Goal: Task Accomplishment & Management: Complete application form

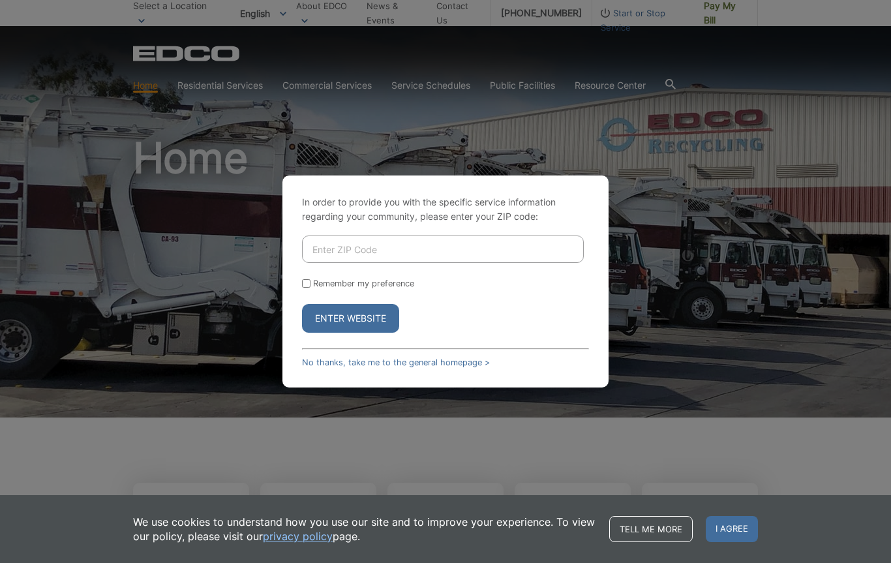
click at [374, 321] on button "Enter Website" at bounding box center [350, 318] width 97 height 29
click at [883, 91] on div "In order to provide you with the specific service information regarding your co…" at bounding box center [445, 281] width 891 height 563
click at [421, 249] on input "Enter ZIP Code" at bounding box center [443, 248] width 282 height 27
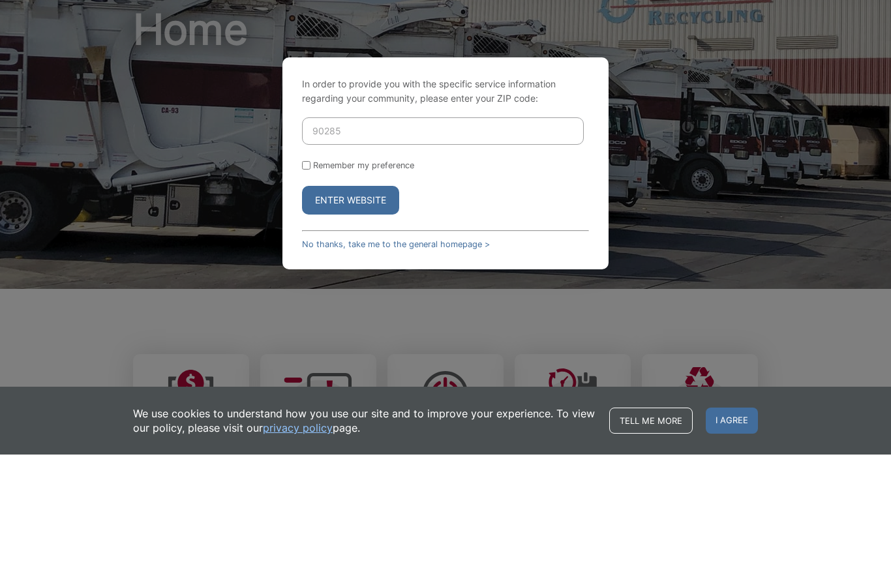
type input "90285"
click at [320, 289] on label "Remember my preference" at bounding box center [363, 294] width 101 height 10
click at [310, 289] on input "Remember my preference" at bounding box center [306, 293] width 8 height 8
checkbox input "true"
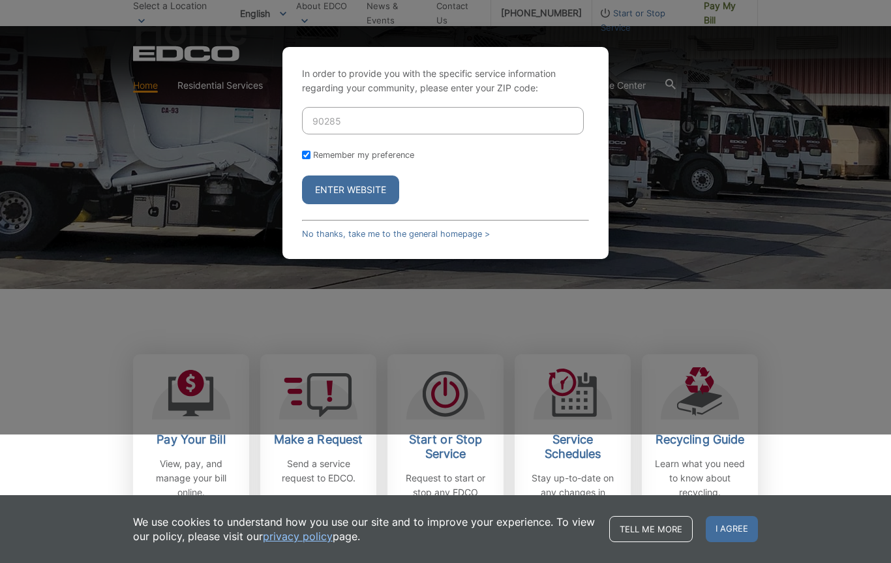
click at [318, 170] on form "90285 Remember my preference Enter Website" at bounding box center [445, 155] width 287 height 97
click at [372, 201] on button "Enter Website" at bounding box center [350, 189] width 97 height 29
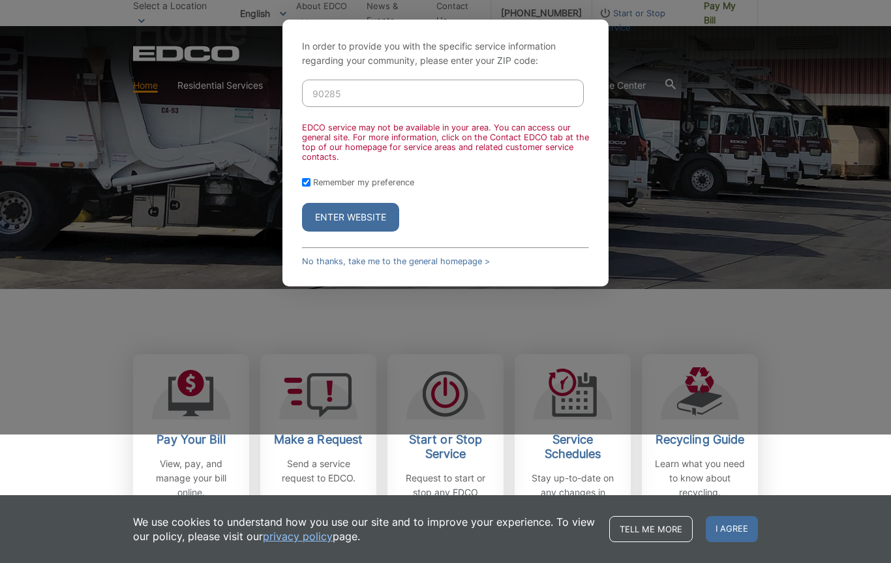
click at [421, 83] on input "90285" at bounding box center [443, 93] width 282 height 27
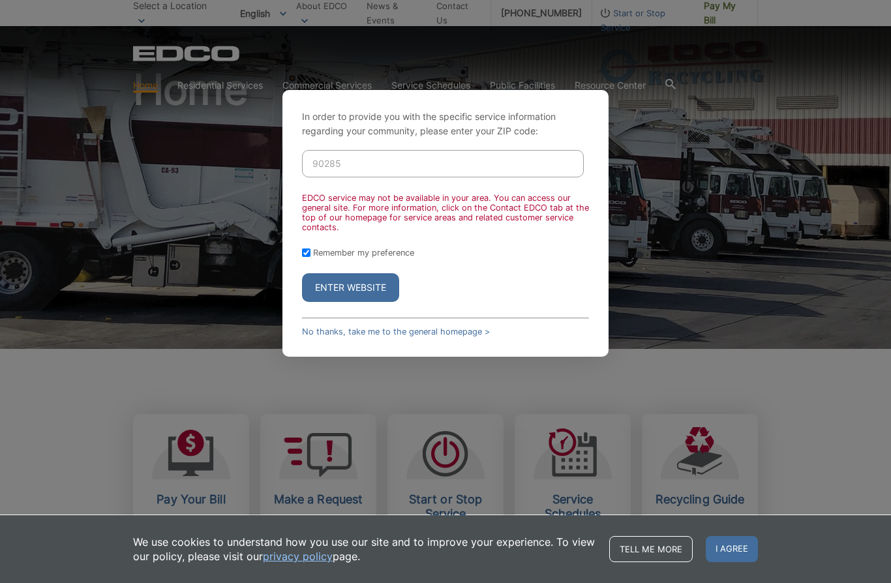
scroll to position [66, 0]
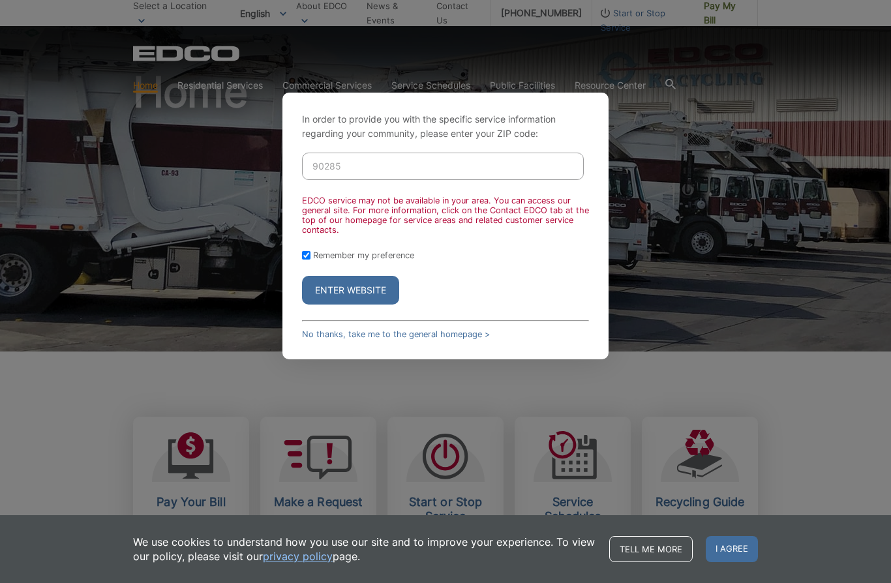
click at [443, 173] on input "90285" at bounding box center [443, 166] width 282 height 27
type input "9"
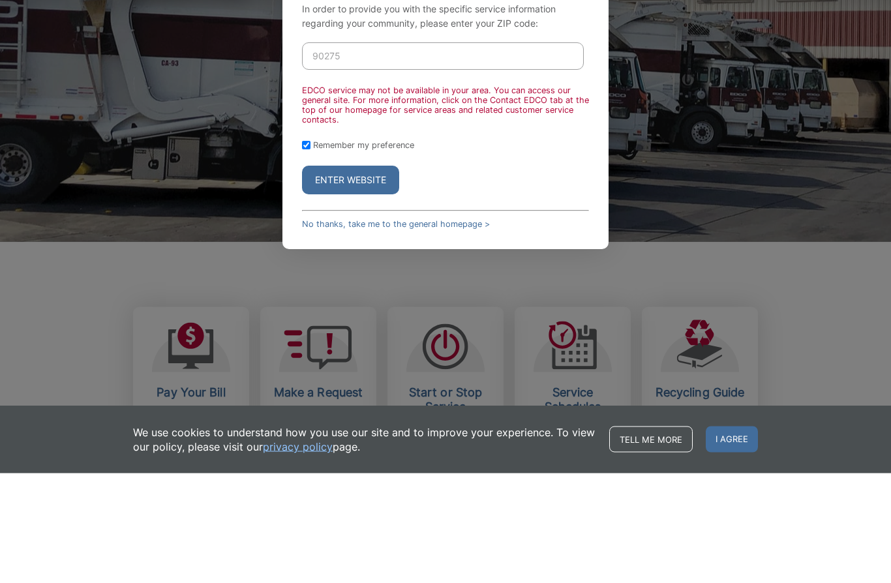
type input "90275"
click at [366, 276] on button "Enter Website" at bounding box center [350, 290] width 97 height 29
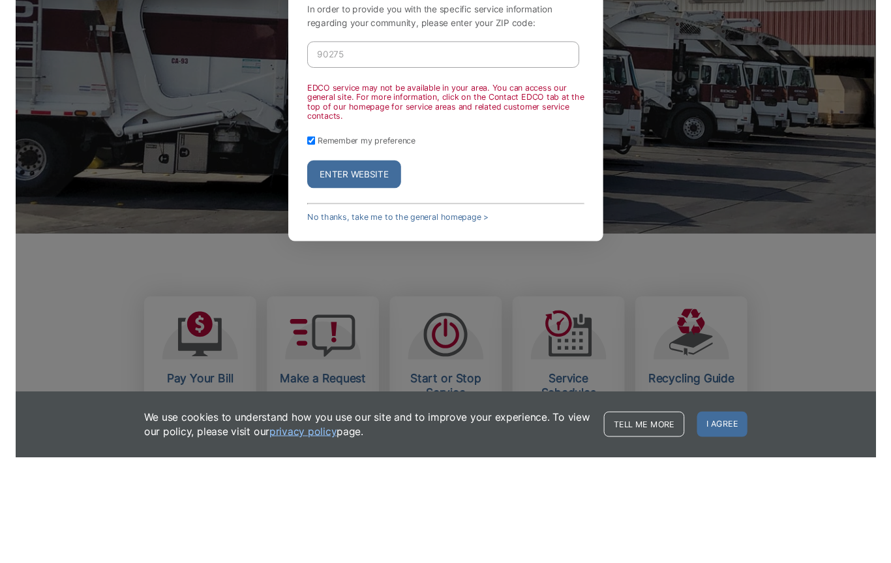
scroll to position [176, 0]
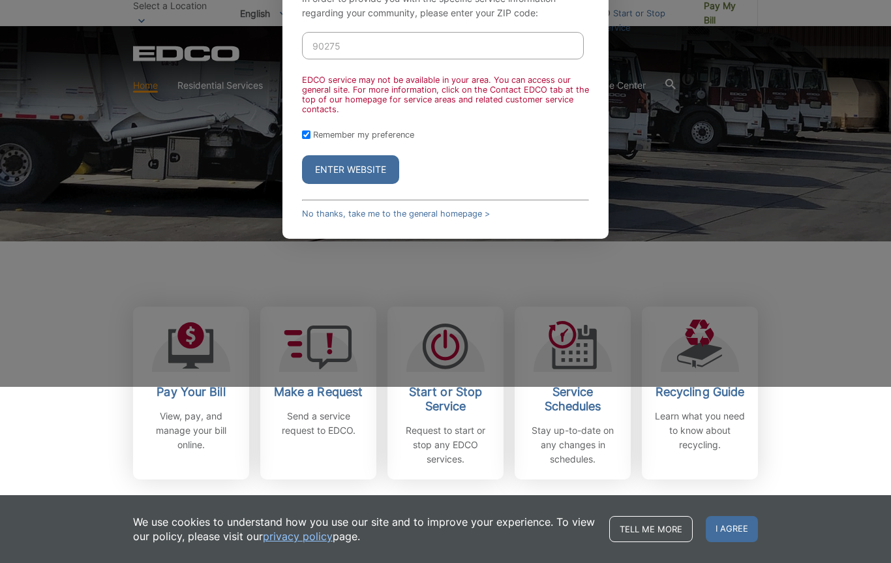
click at [366, 173] on button "Enter Website" at bounding box center [350, 169] width 97 height 29
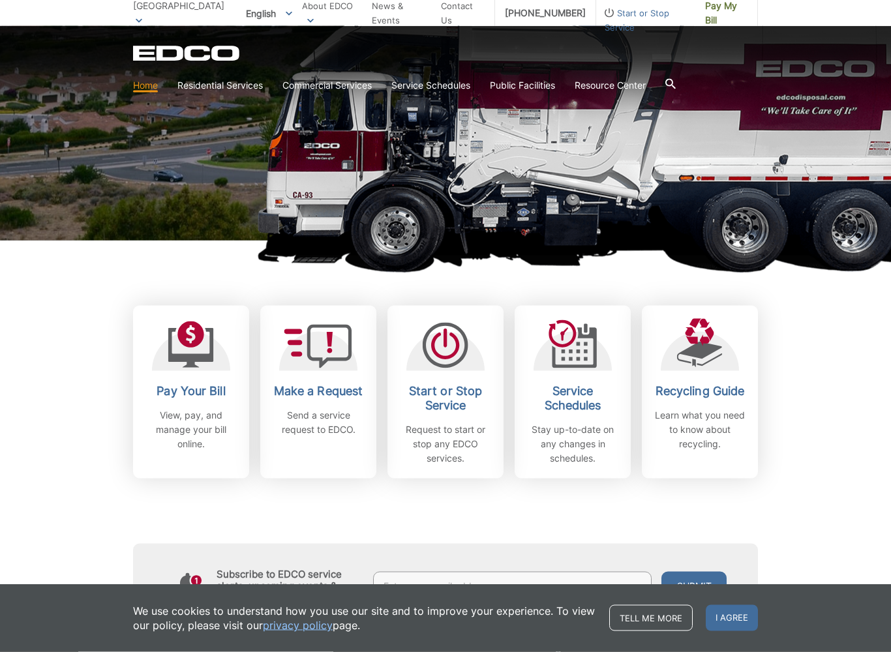
scroll to position [178, 0]
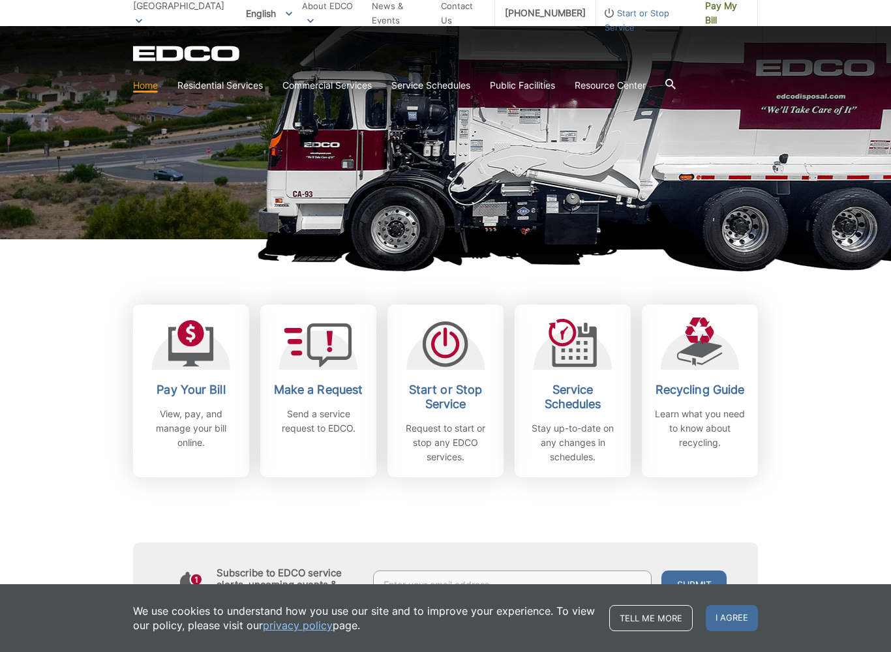
click at [460, 437] on p "Request to start or stop any EDCO services." at bounding box center [445, 442] width 96 height 43
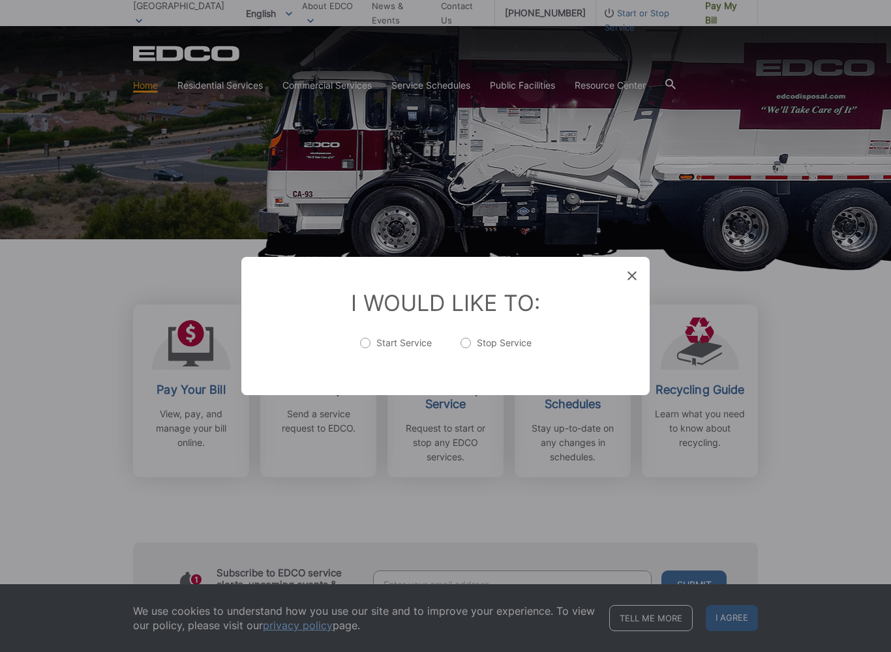
click at [469, 348] on label "Stop Service" at bounding box center [495, 349] width 71 height 26
radio input "true"
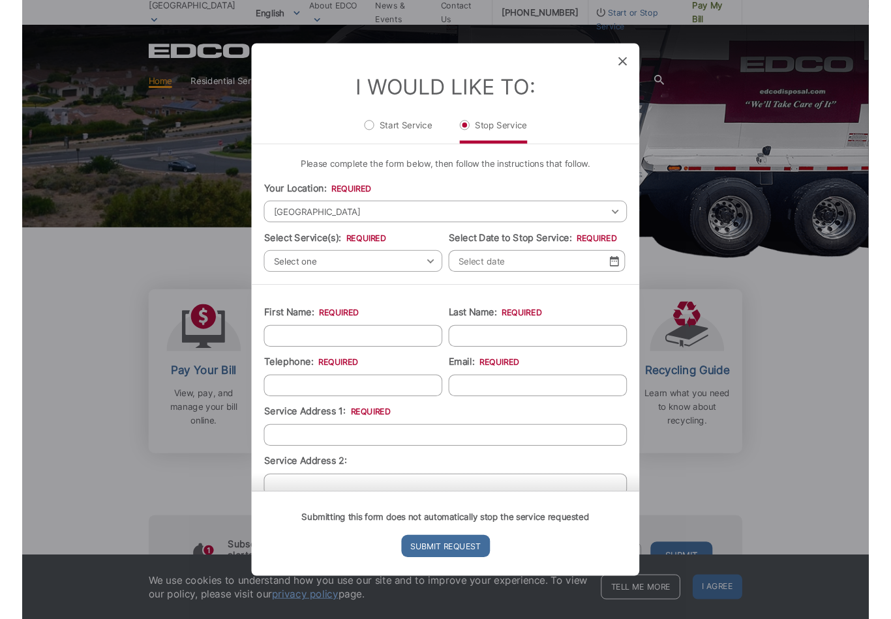
scroll to position [0, 0]
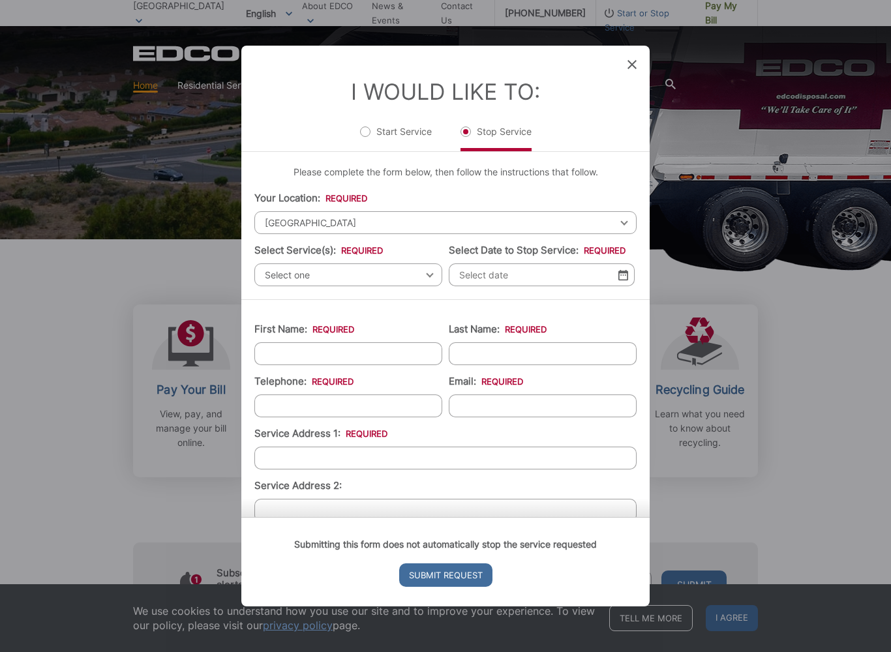
click at [437, 280] on span "Select one" at bounding box center [348, 274] width 188 height 23
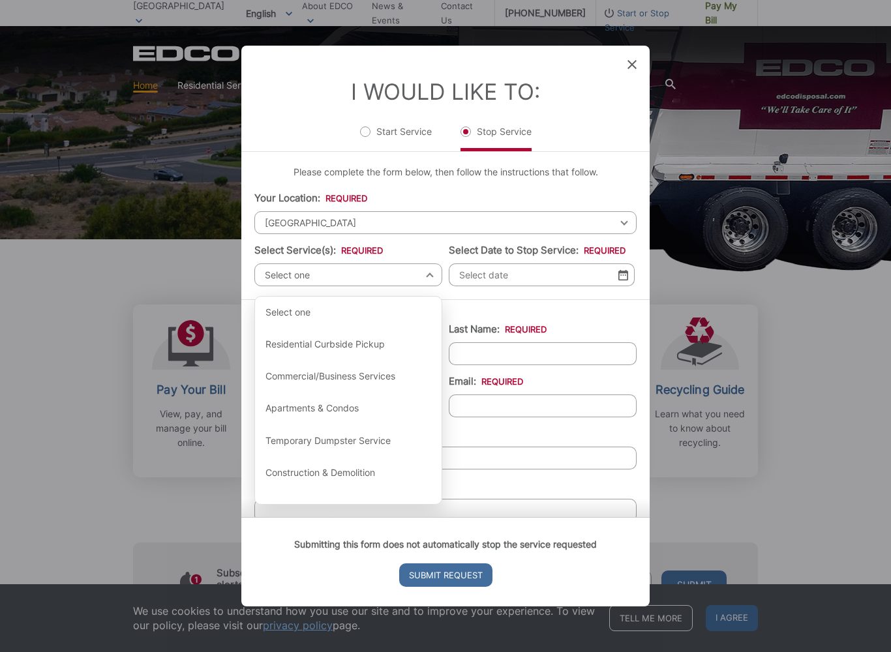
click at [372, 353] on div "Residential Curbside Pickup" at bounding box center [348, 344] width 186 height 31
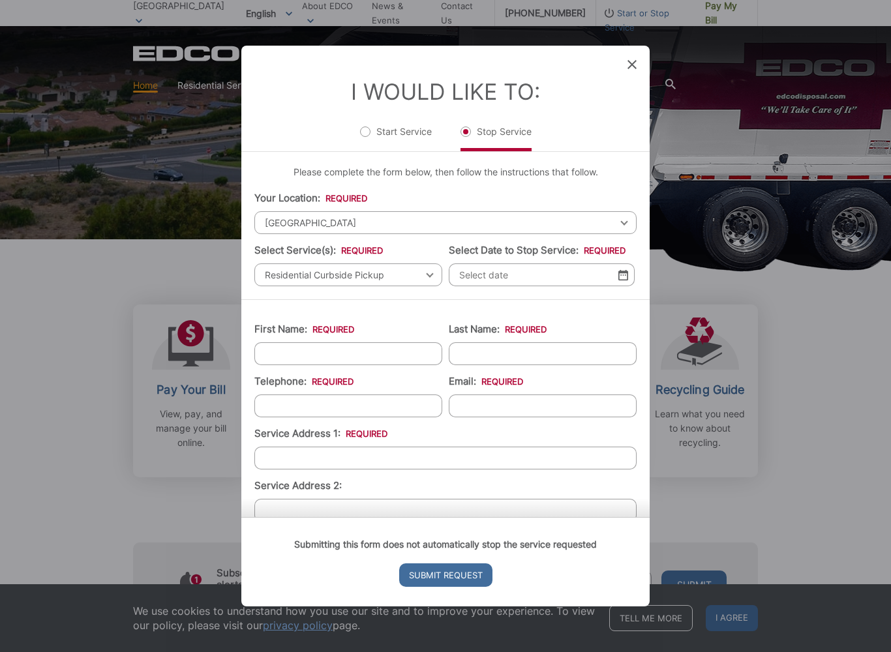
click at [614, 286] on input "Select Date to Stop Service: *" at bounding box center [542, 274] width 186 height 23
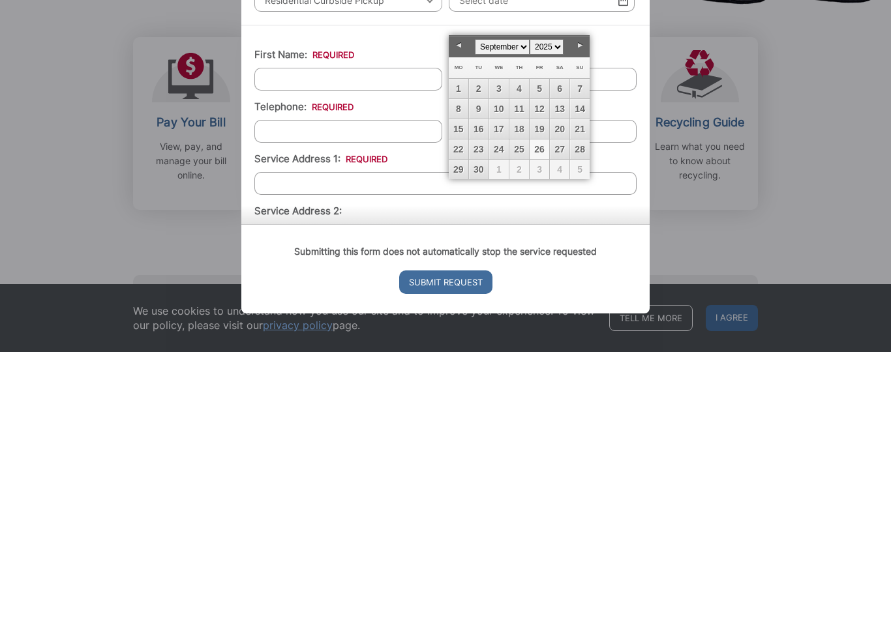
scroll to position [445, 0]
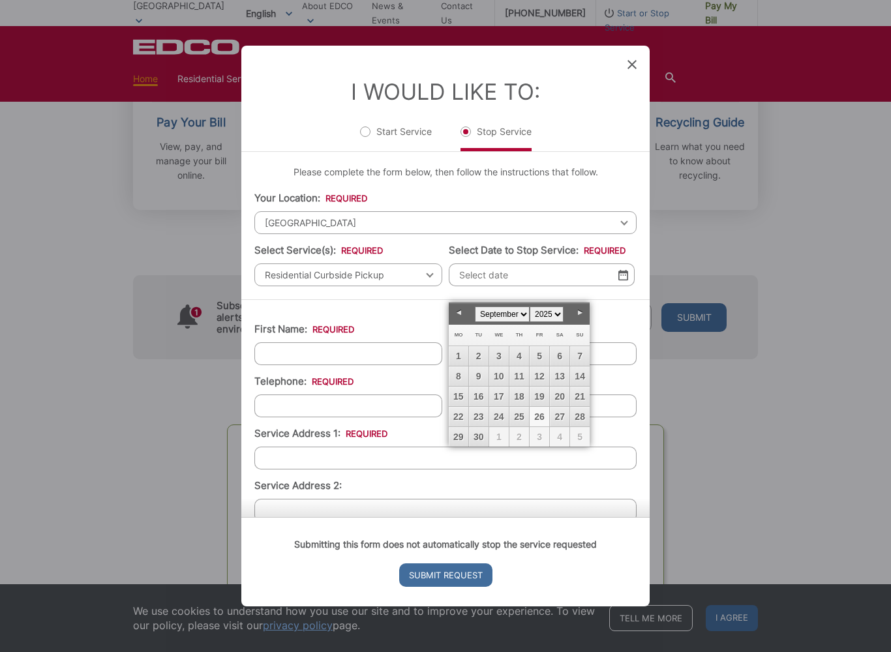
click at [496, 443] on span "1" at bounding box center [499, 437] width 20 height 20
click at [499, 443] on span "1" at bounding box center [499, 437] width 20 height 20
click at [579, 321] on link "Next" at bounding box center [580, 313] width 20 height 20
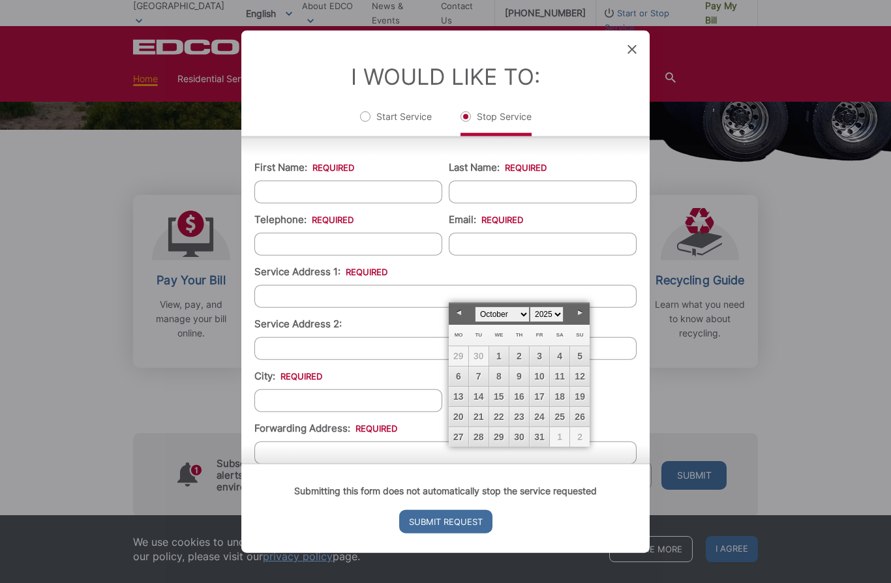
scroll to position [98, 0]
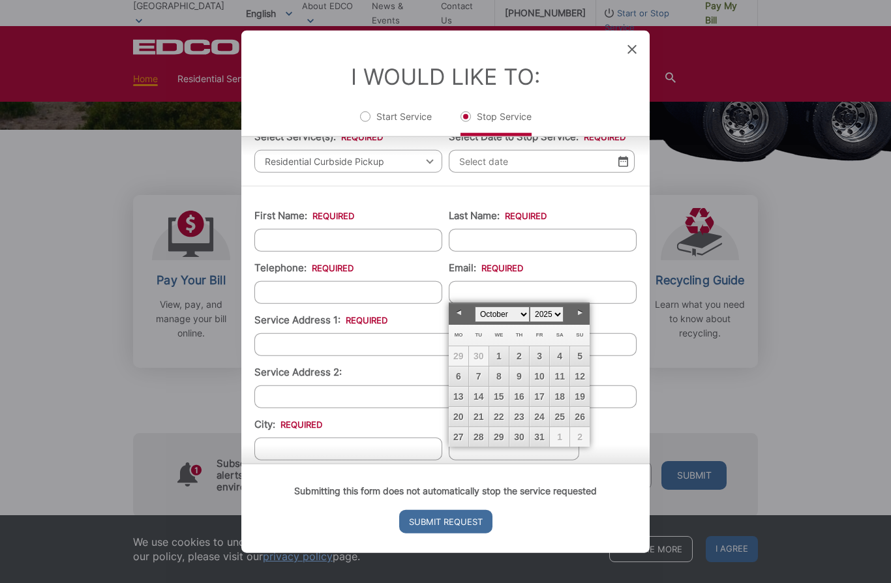
click at [629, 173] on input "Select Date to Stop Service: *" at bounding box center [542, 161] width 186 height 23
click at [627, 167] on img at bounding box center [623, 161] width 10 height 11
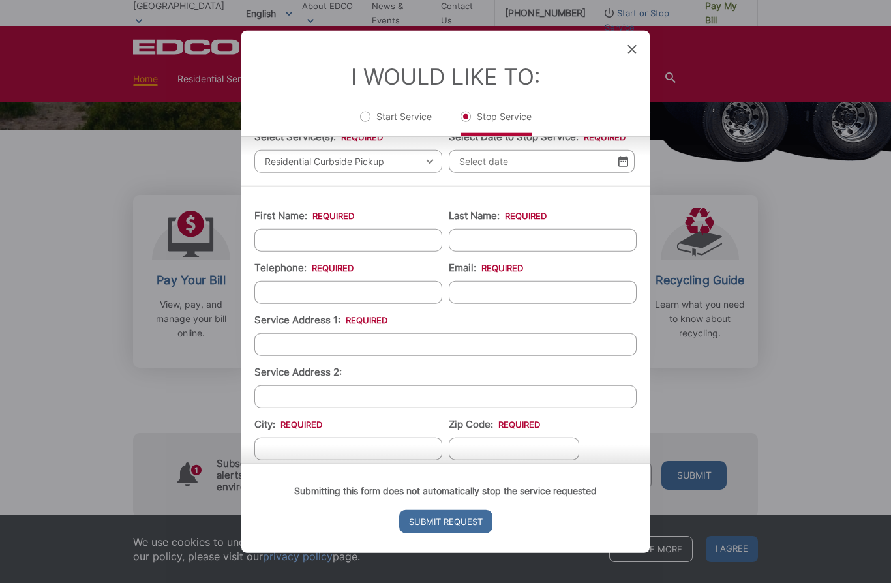
click at [621, 173] on input "Select Date to Stop Service: *" at bounding box center [542, 161] width 186 height 23
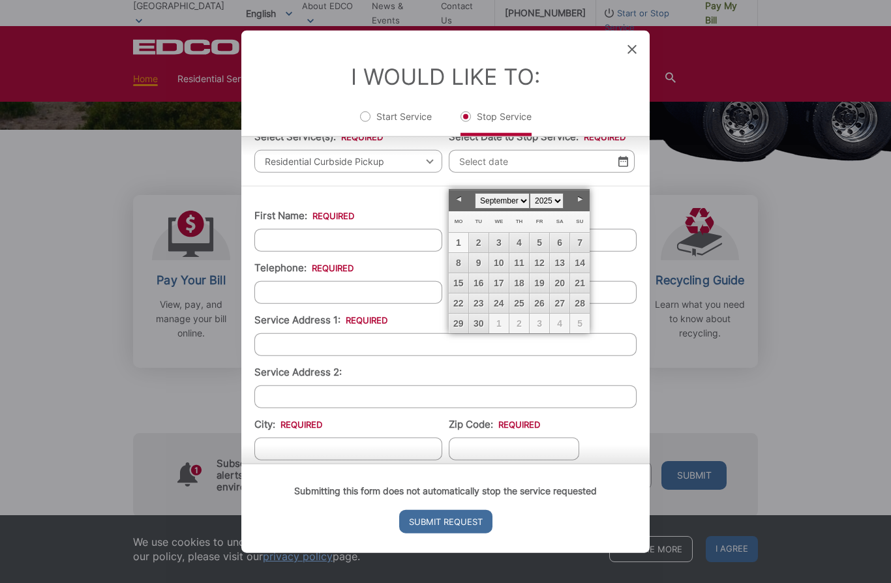
click at [464, 239] on link "1" at bounding box center [459, 243] width 20 height 20
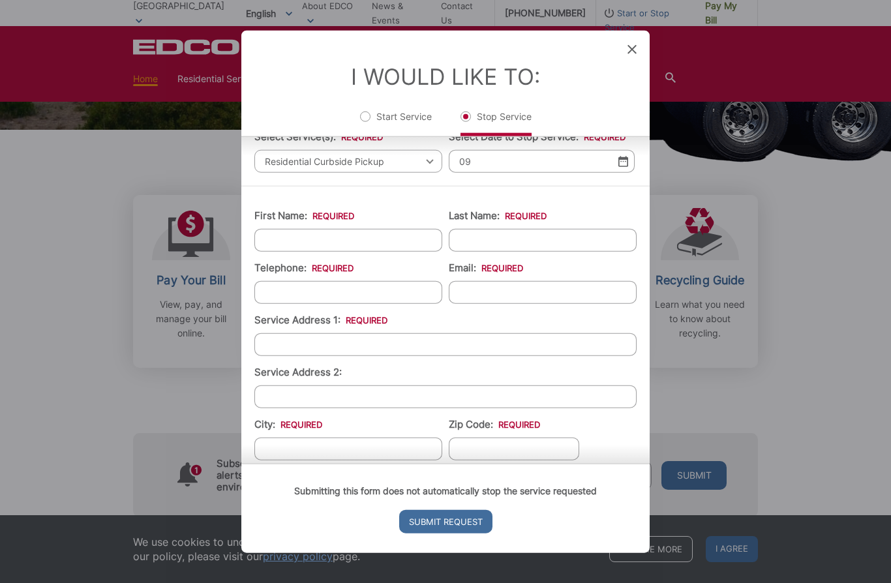
type input "0"
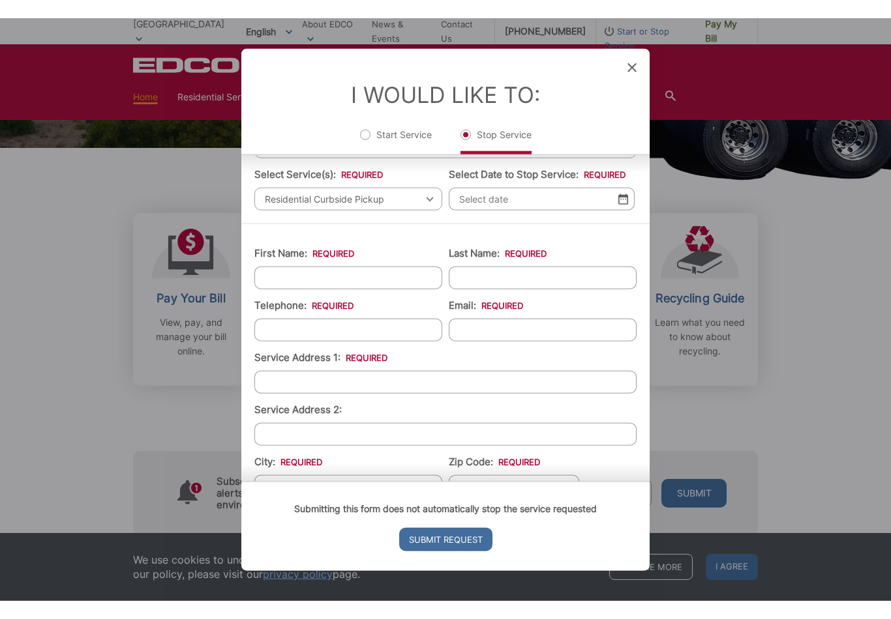
scroll to position [78, 0]
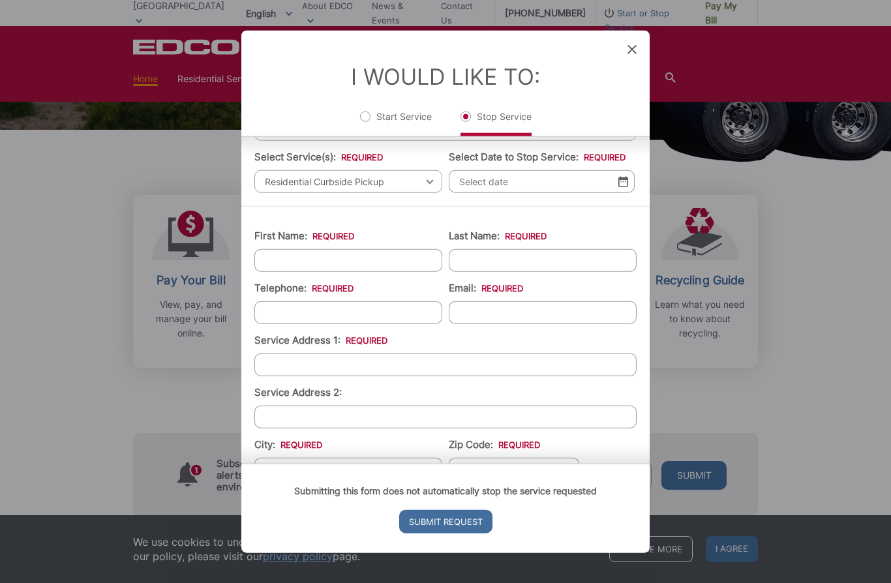
click at [623, 187] on img at bounding box center [623, 181] width 10 height 11
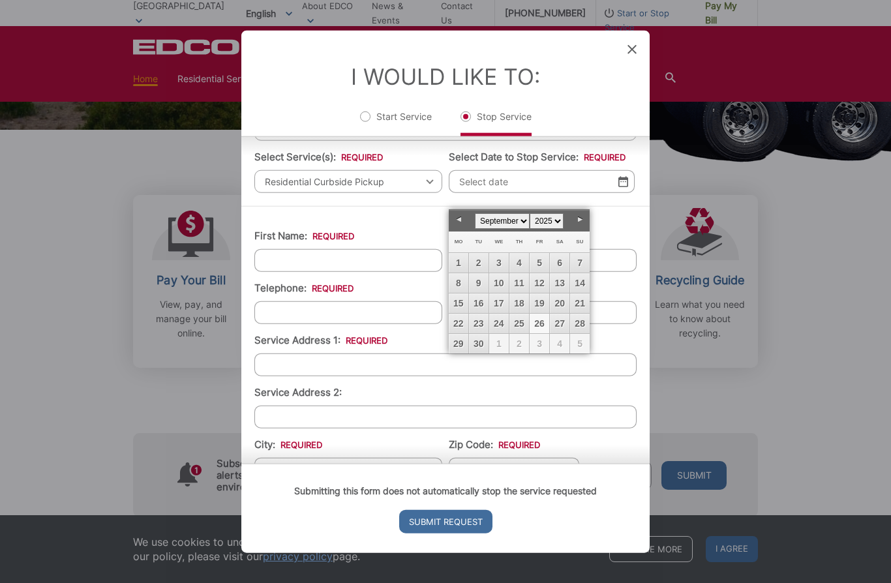
click at [582, 222] on link "Next" at bounding box center [580, 220] width 20 height 20
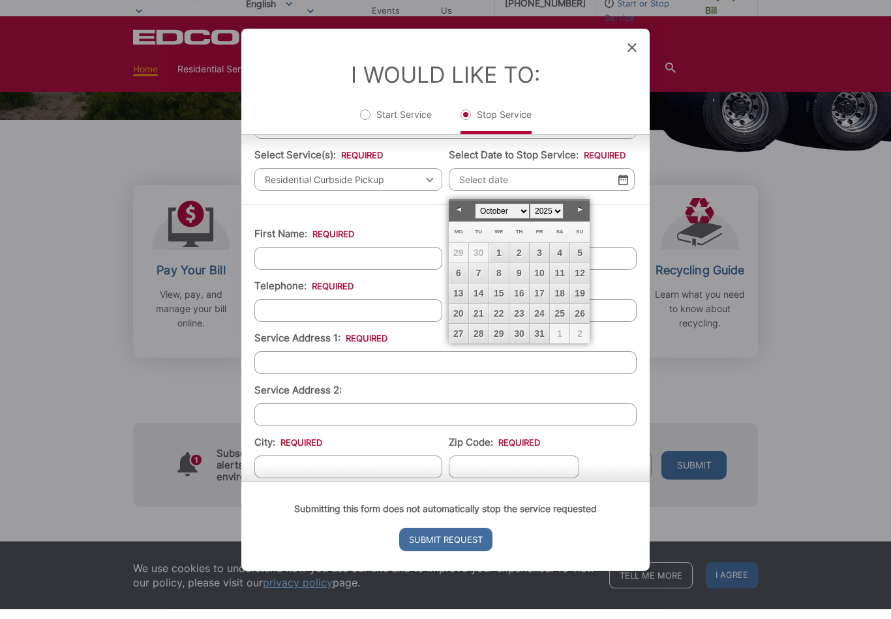
click at [499, 258] on link "1" at bounding box center [499, 263] width 20 height 20
type input "10/01/2025"
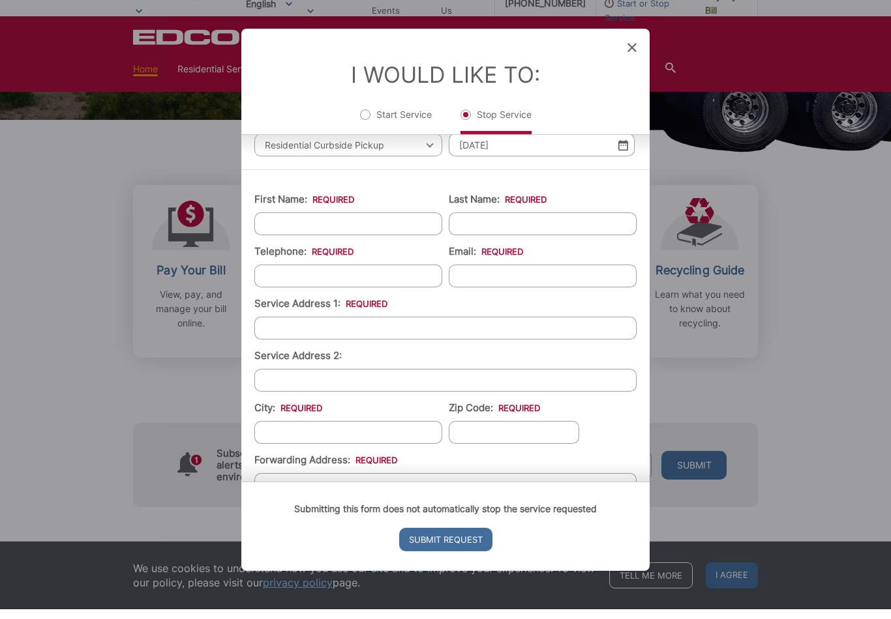
scroll to position [117, 0]
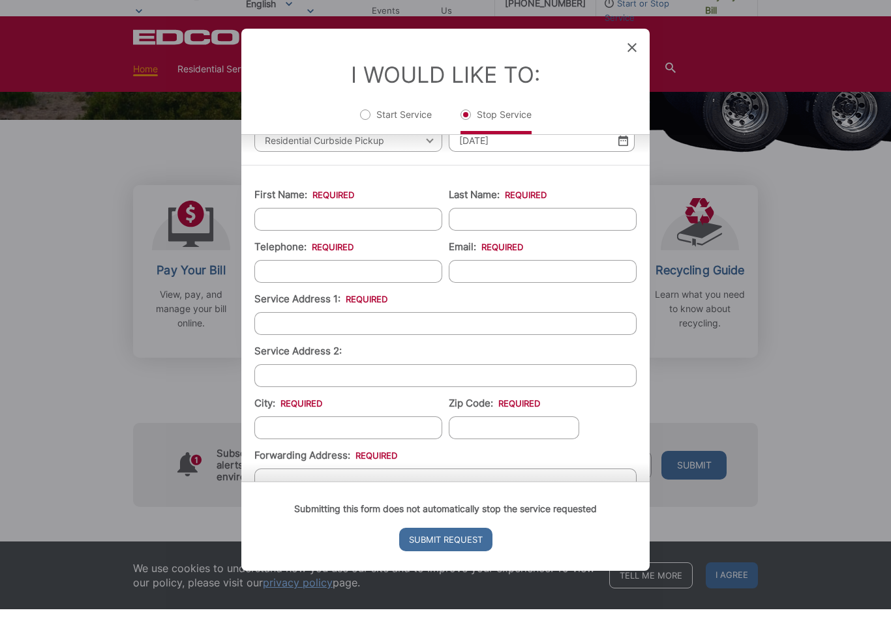
click at [373, 240] on input "First Name: *" at bounding box center [348, 229] width 188 height 23
type input "Kim"
click at [540, 234] on input "Last Name: *" at bounding box center [543, 229] width 188 height 23
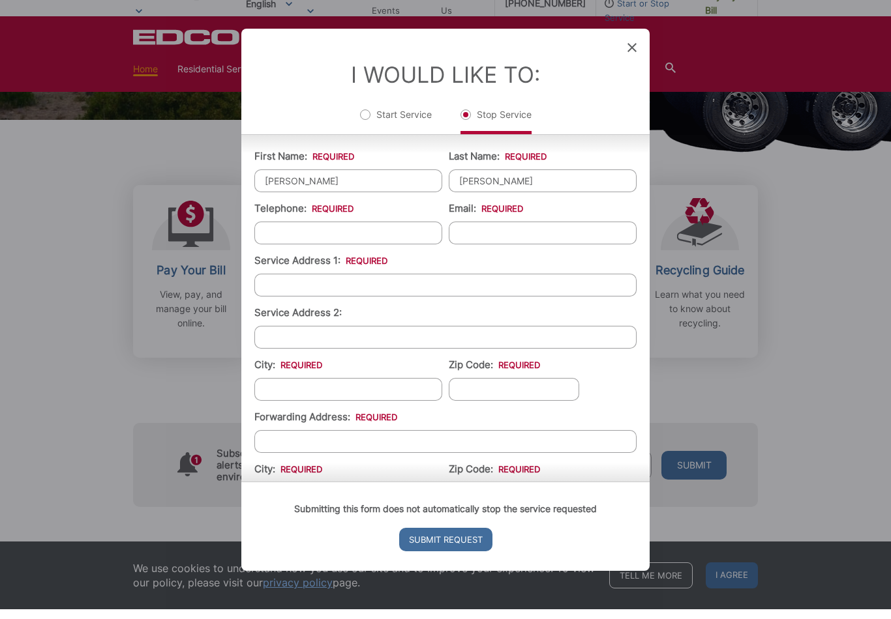
scroll to position [156, 0]
type input "Chang"
click at [383, 254] on input "Telephone: *" at bounding box center [348, 242] width 188 height 23
type input "(310) 433-4150"
click at [542, 241] on input "Email: *" at bounding box center [543, 242] width 188 height 23
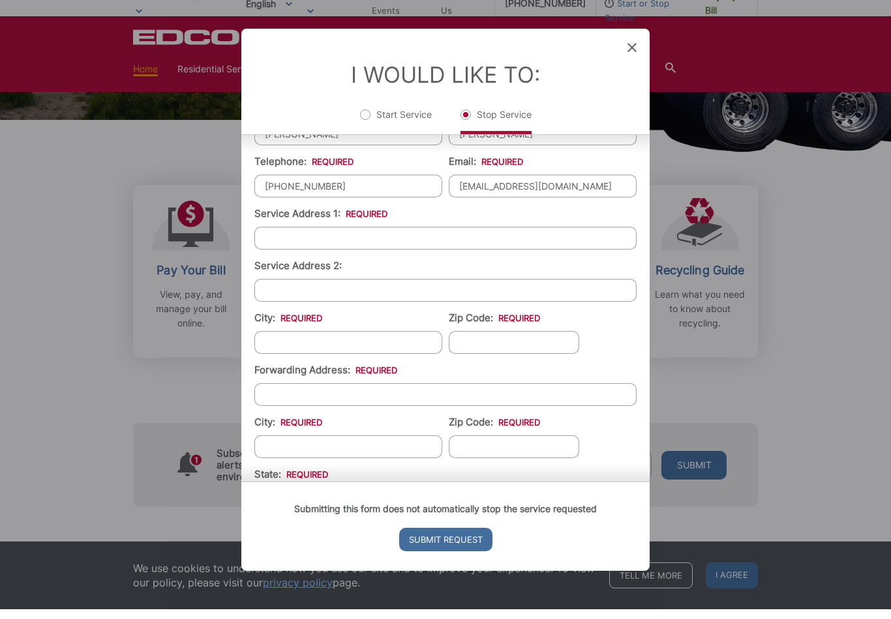
scroll to position [201, 0]
type input "kimkchang6717@gmail.com6717"
click at [411, 260] on input "Service Address 1: *" at bounding box center [445, 249] width 382 height 23
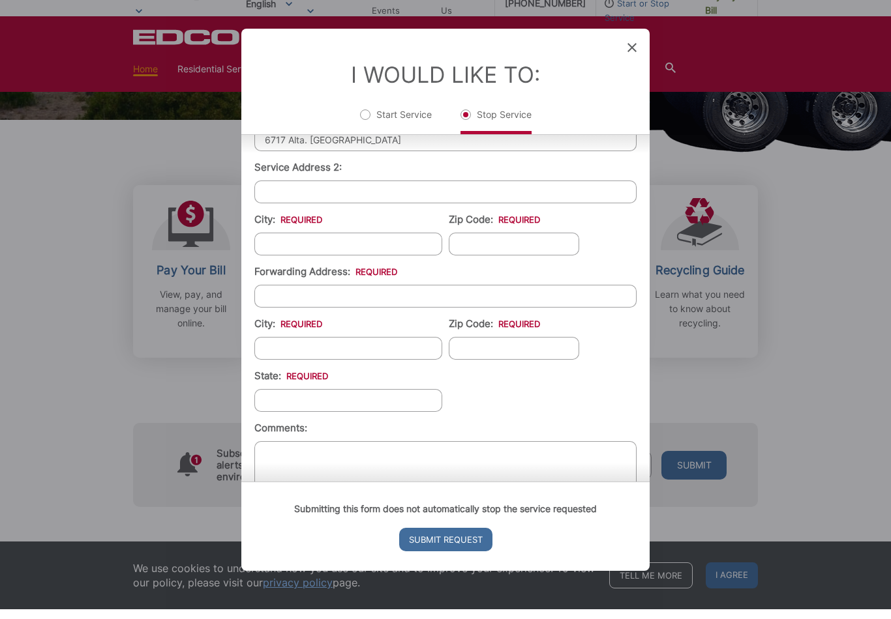
scroll to position [300, 0]
type input "6717 Alta. Vista Dr"
click at [386, 267] on input "City: *" at bounding box center [348, 255] width 188 height 23
type input "Rancho Palos verdes"
click at [513, 267] on input "Zip Code: *" at bounding box center [514, 255] width 130 height 23
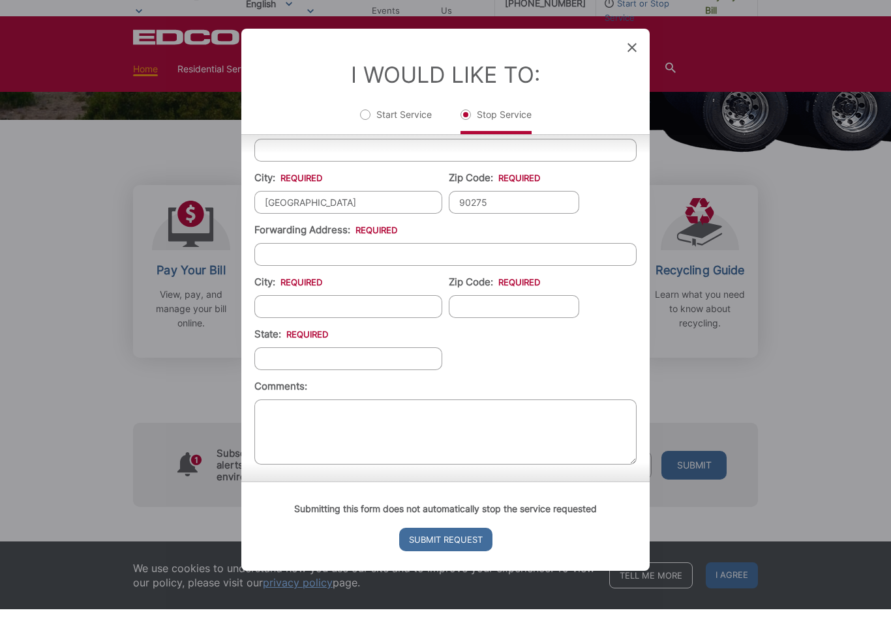
scroll to position [355, 0]
type input "90275"
click at [409, 266] on input "Forwarding Address: *" at bounding box center [445, 264] width 382 height 23
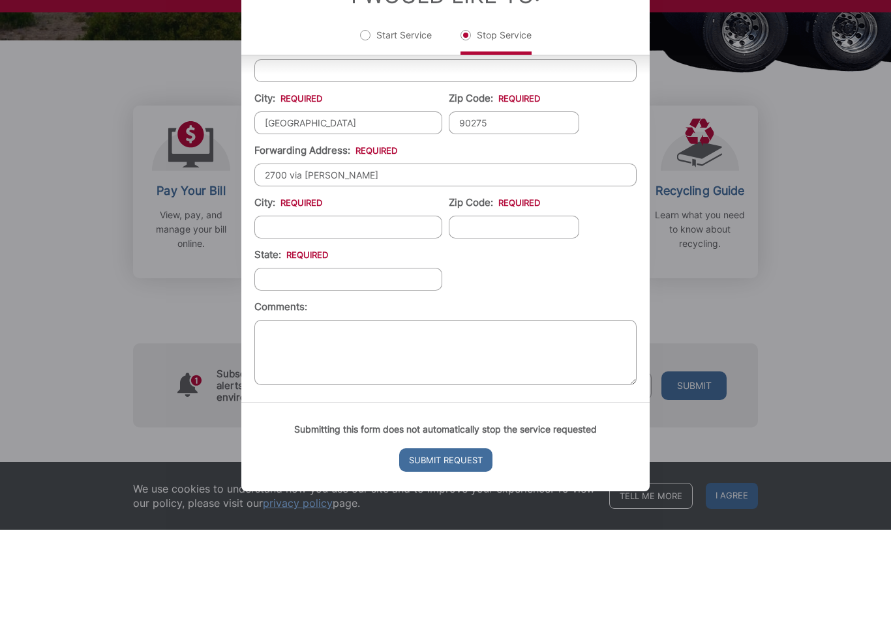
type input "2700 via pacheco"
click at [414, 305] on input "City: *" at bounding box center [348, 316] width 188 height 23
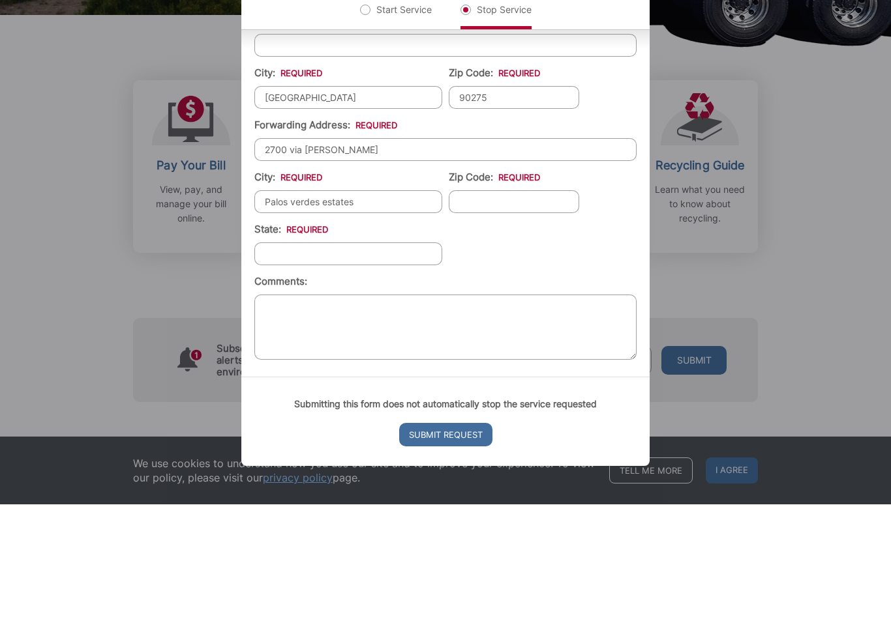
type input "Palos verdes estates"
click at [527, 305] on input "Zip Code: *" at bounding box center [514, 316] width 130 height 23
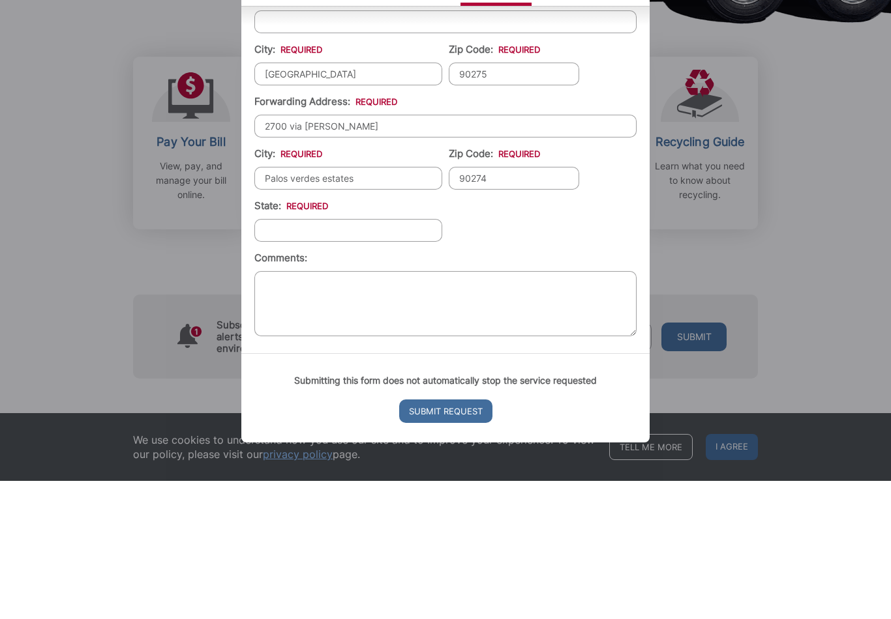
type input "90274"
click at [395, 357] on input "State: *" at bounding box center [348, 368] width 188 height 23
type input "Calfornia"
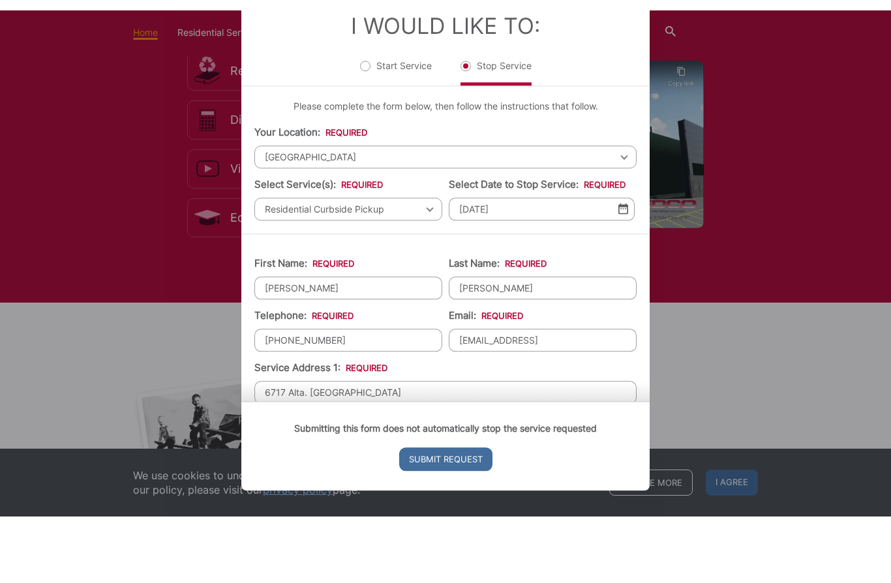
scroll to position [2157, 0]
